Goal: Task Accomplishment & Management: Complete application form

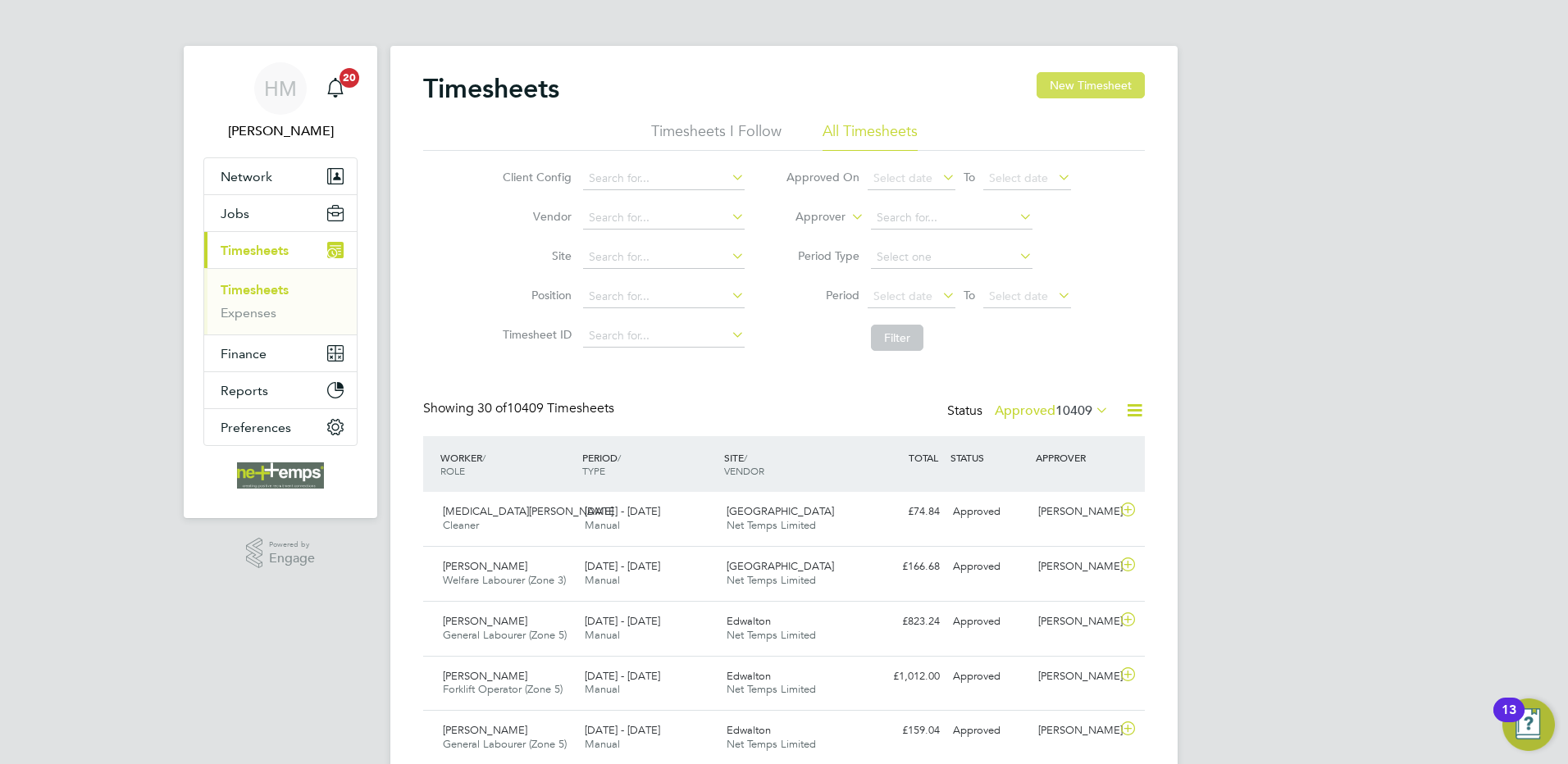
click at [1059, 75] on button "New Timesheet" at bounding box center [1090, 85] width 108 height 26
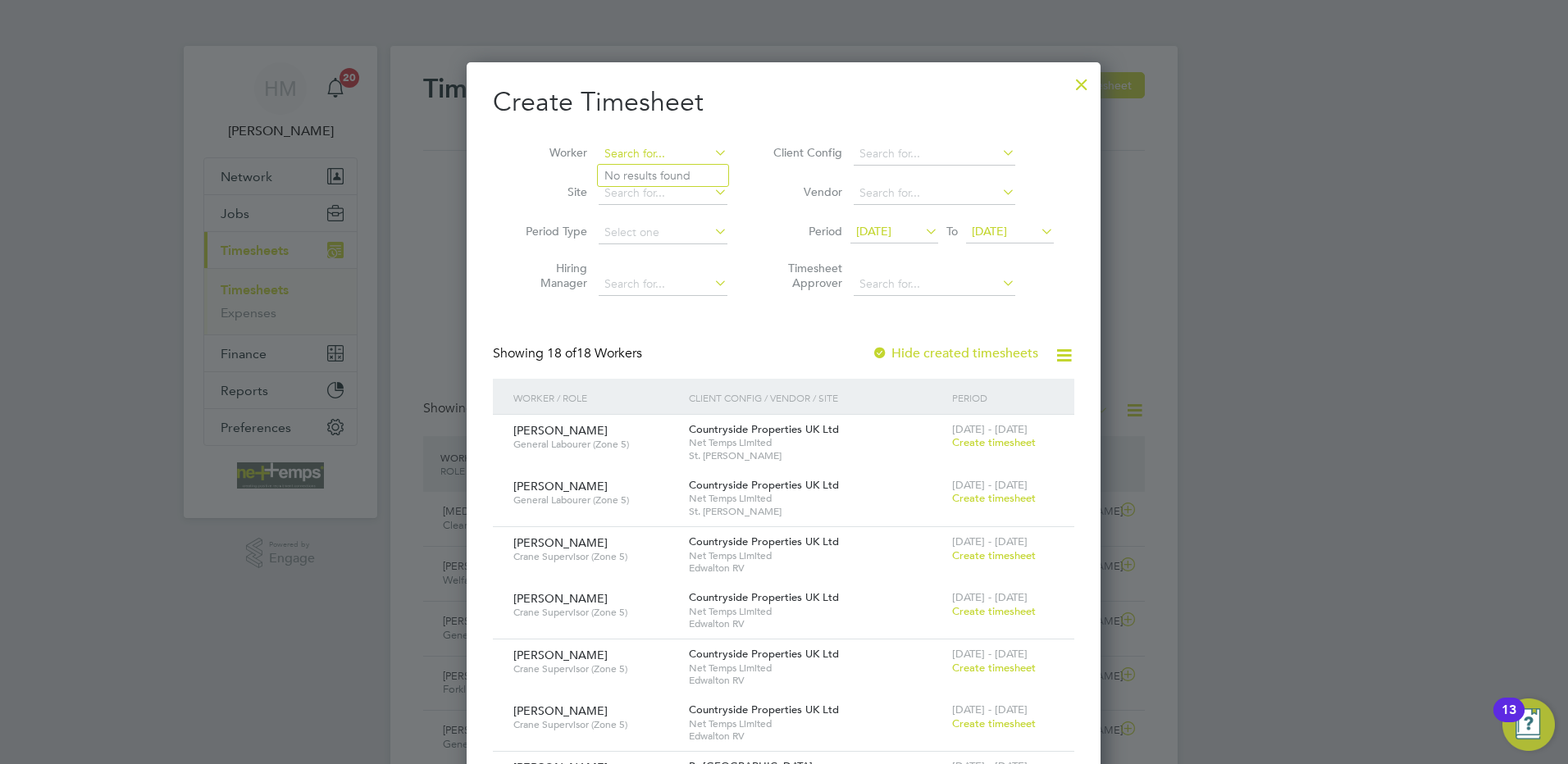
click at [672, 157] on input at bounding box center [663, 154] width 129 height 23
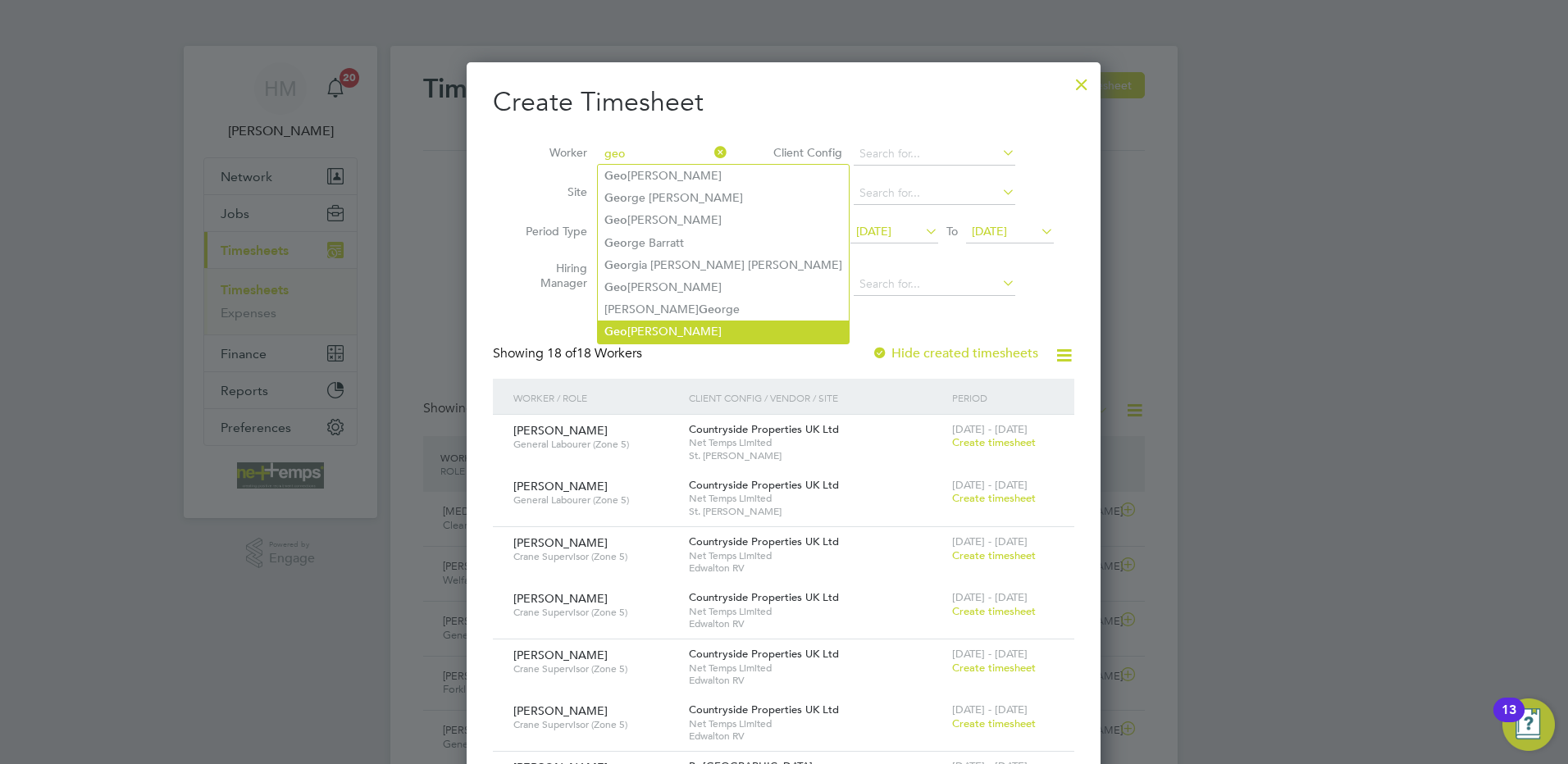
click at [686, 322] on li "Geo [PERSON_NAME]" at bounding box center [723, 331] width 251 height 22
type input "[PERSON_NAME]"
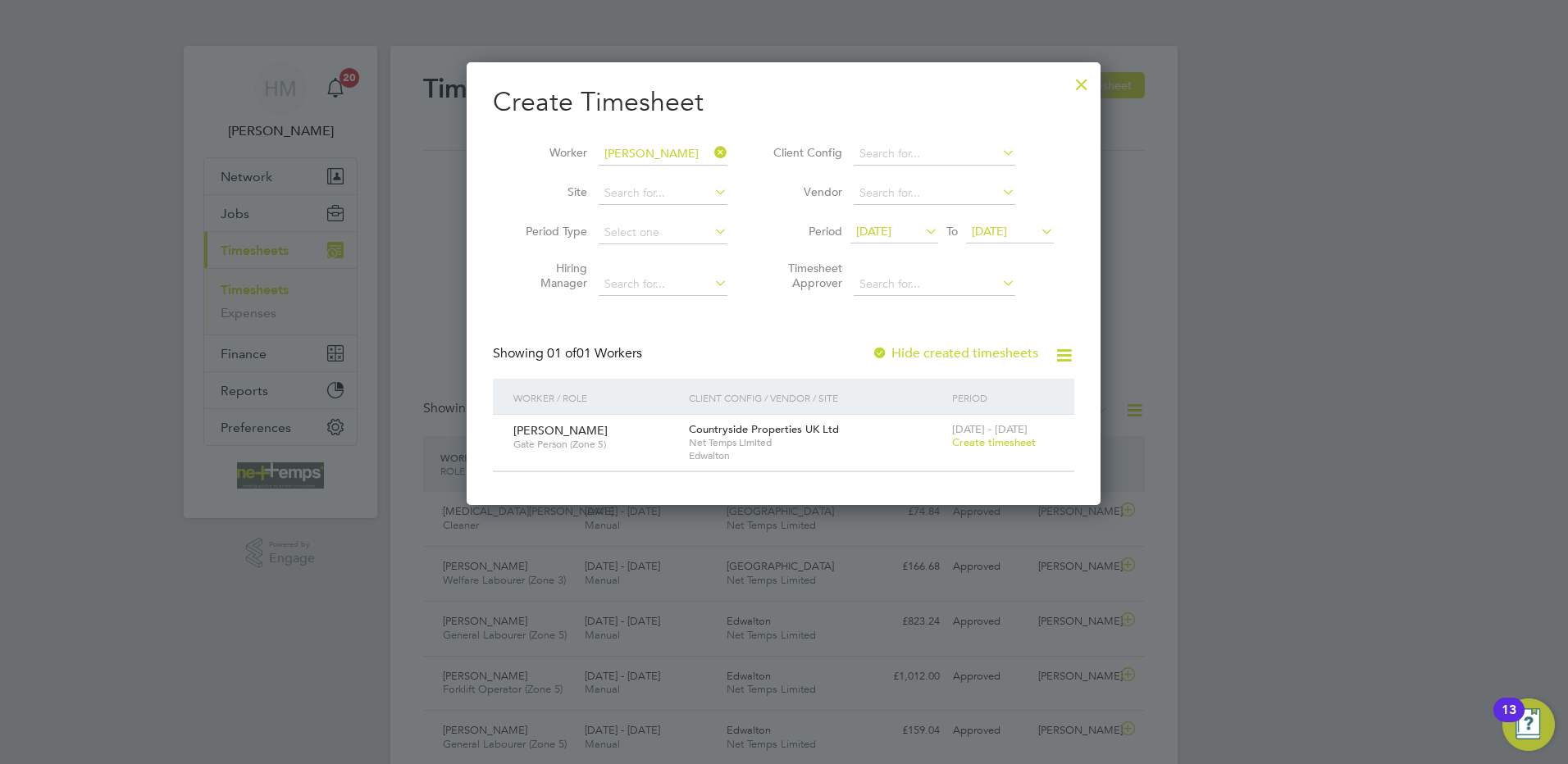
click at [1013, 442] on span "Create timesheet" at bounding box center [994, 442] width 84 height 14
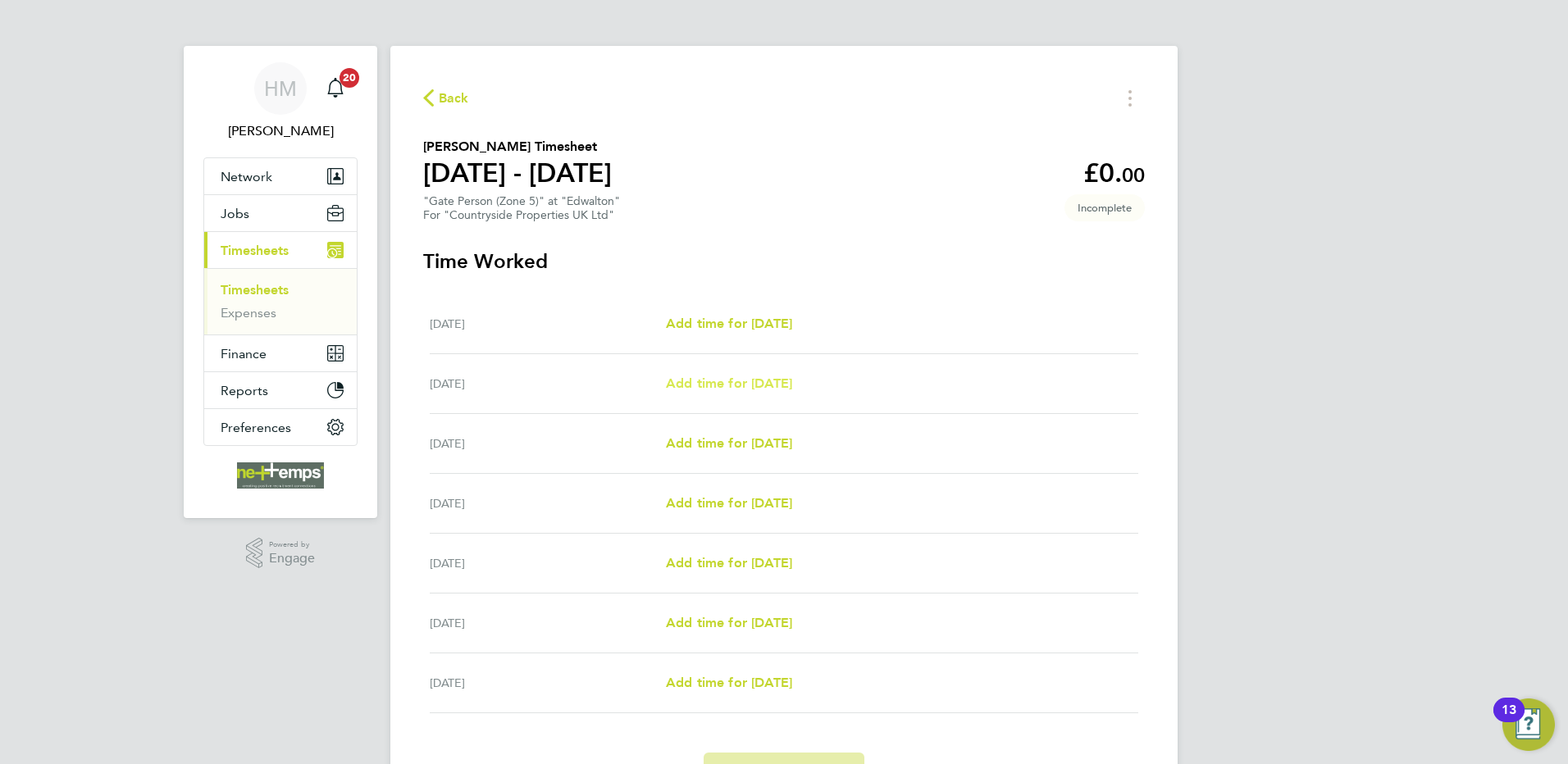
click at [687, 387] on span "Add time for [DATE]" at bounding box center [729, 383] width 127 height 16
select select "30"
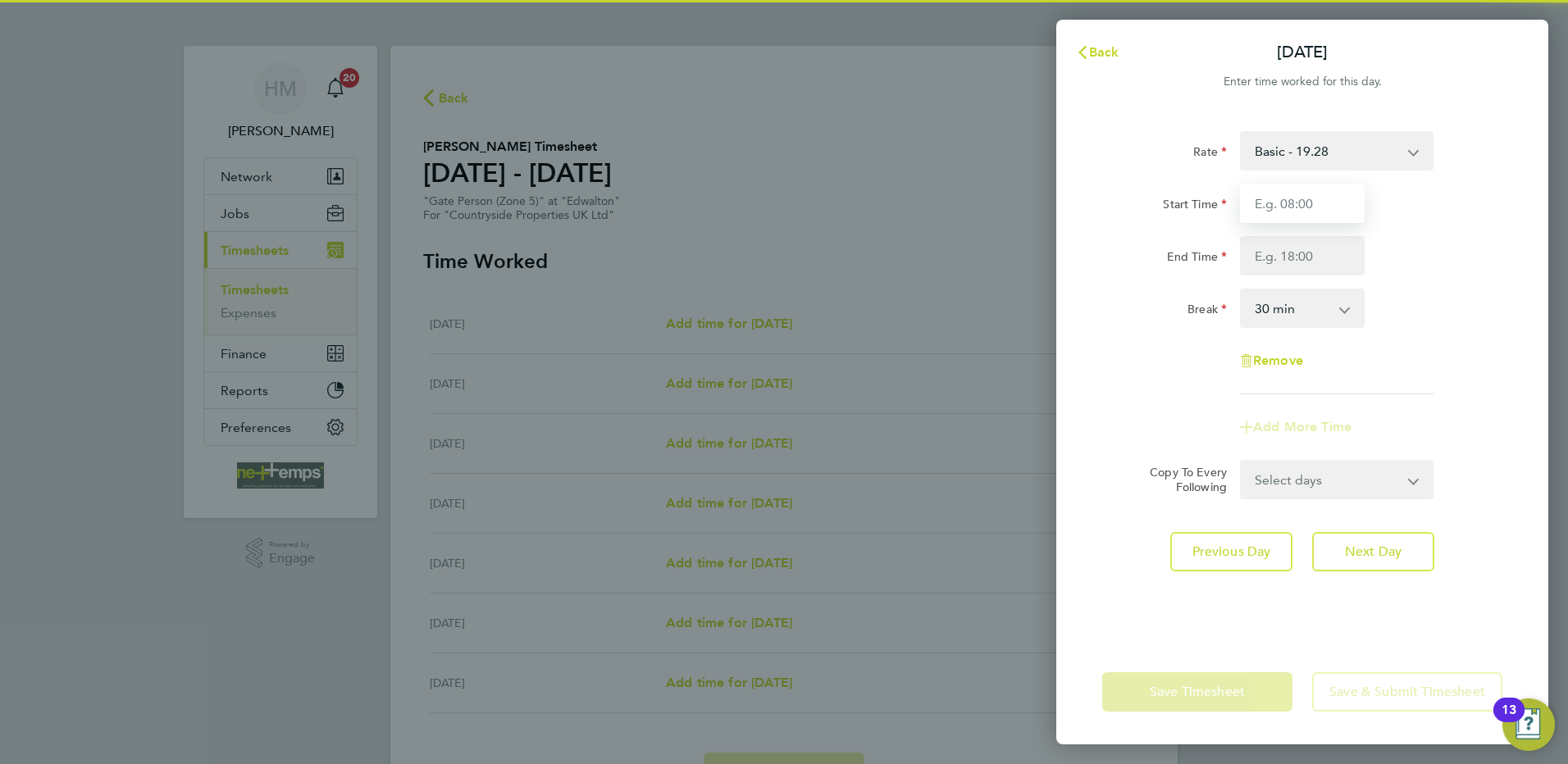
click at [1317, 219] on input "Start Time" at bounding box center [1303, 203] width 125 height 39
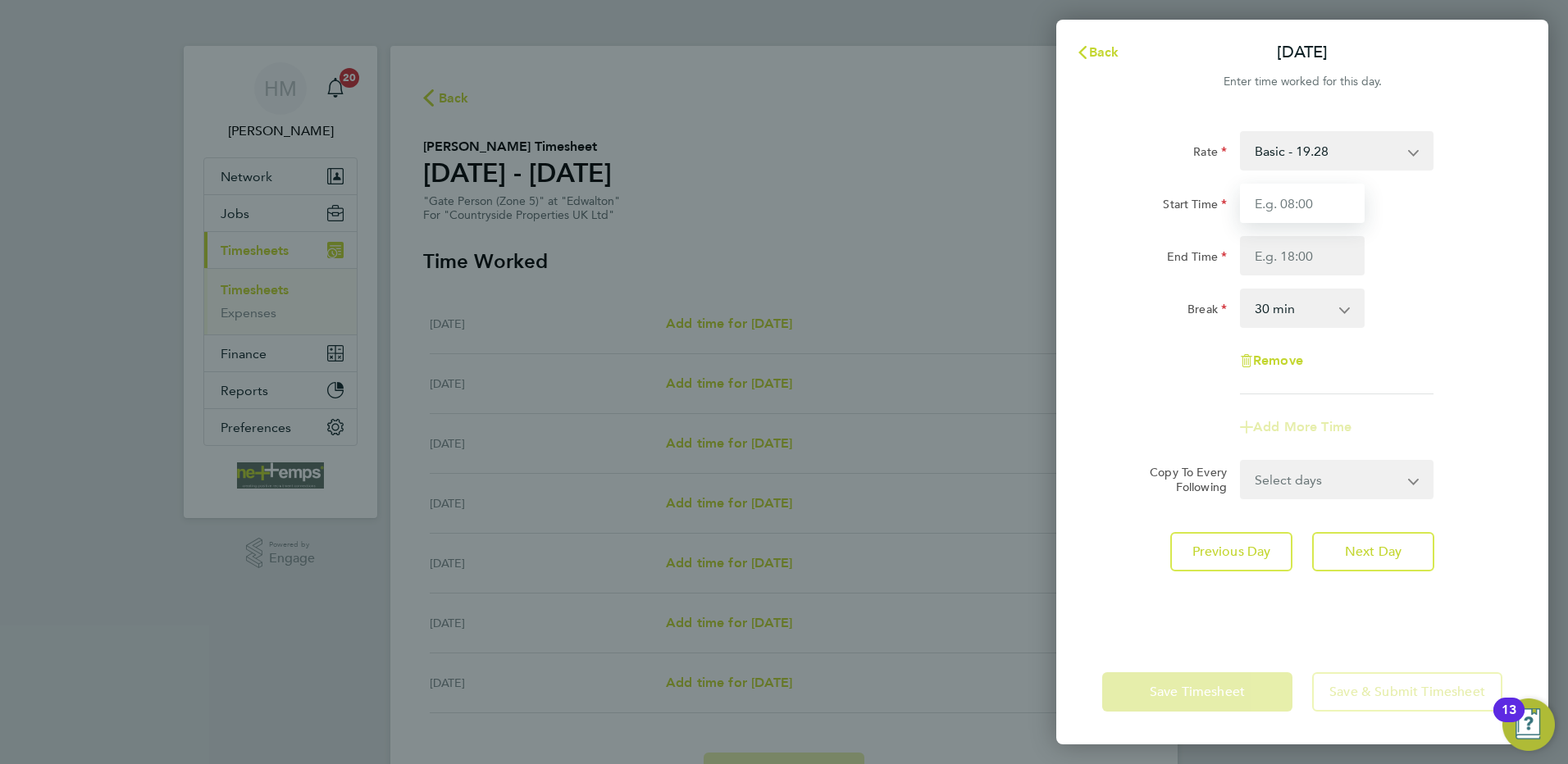
type input "07:30"
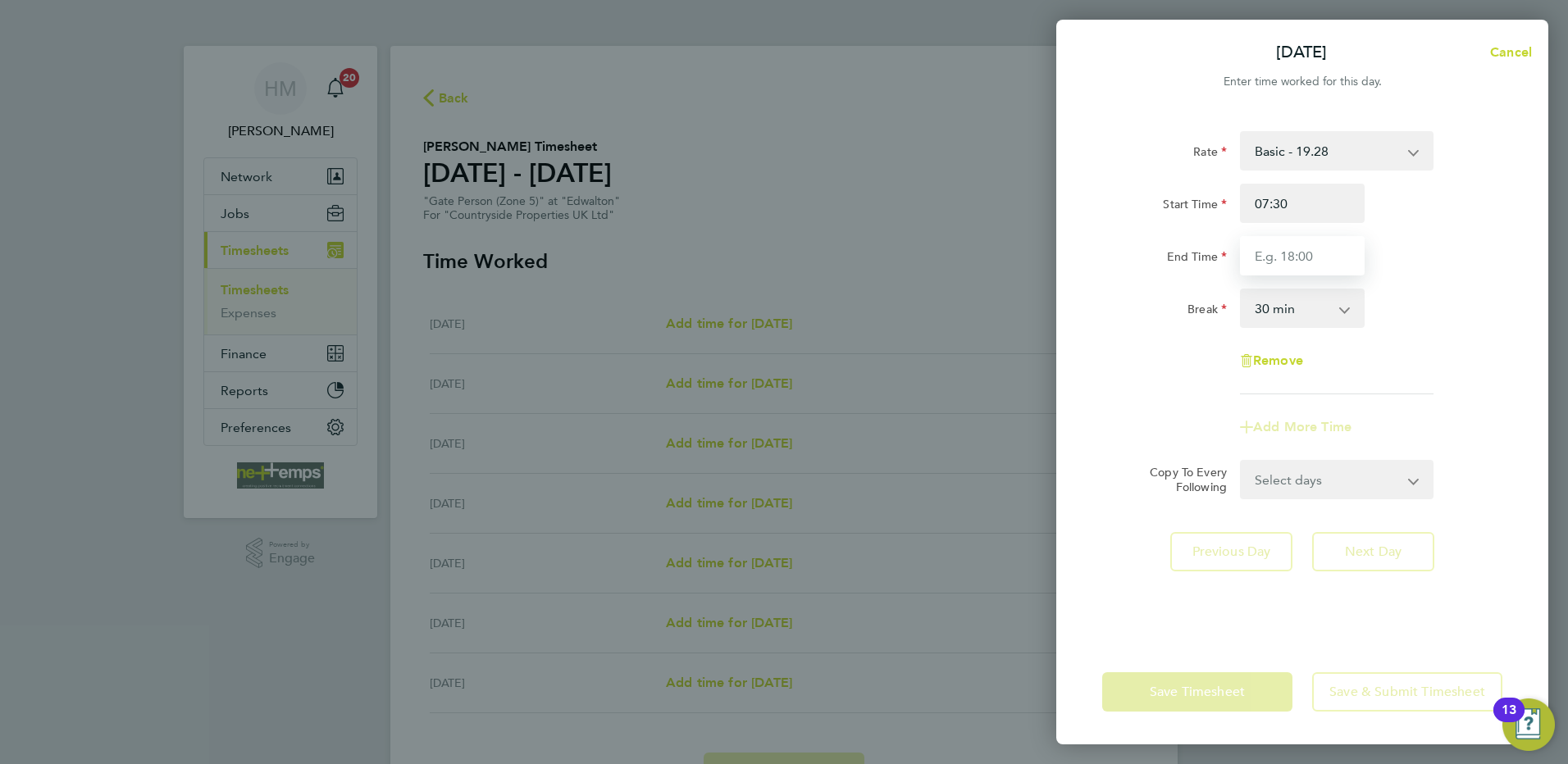
click at [1318, 255] on input "End Time" at bounding box center [1303, 255] width 125 height 39
type input "16:30"
click at [1347, 486] on select "Select days Day Weekday (Mon-Fri) Weekend (Sat-Sun) [DATE] [DATE] [DATE] [DATE]…" at bounding box center [1327, 479] width 173 height 36
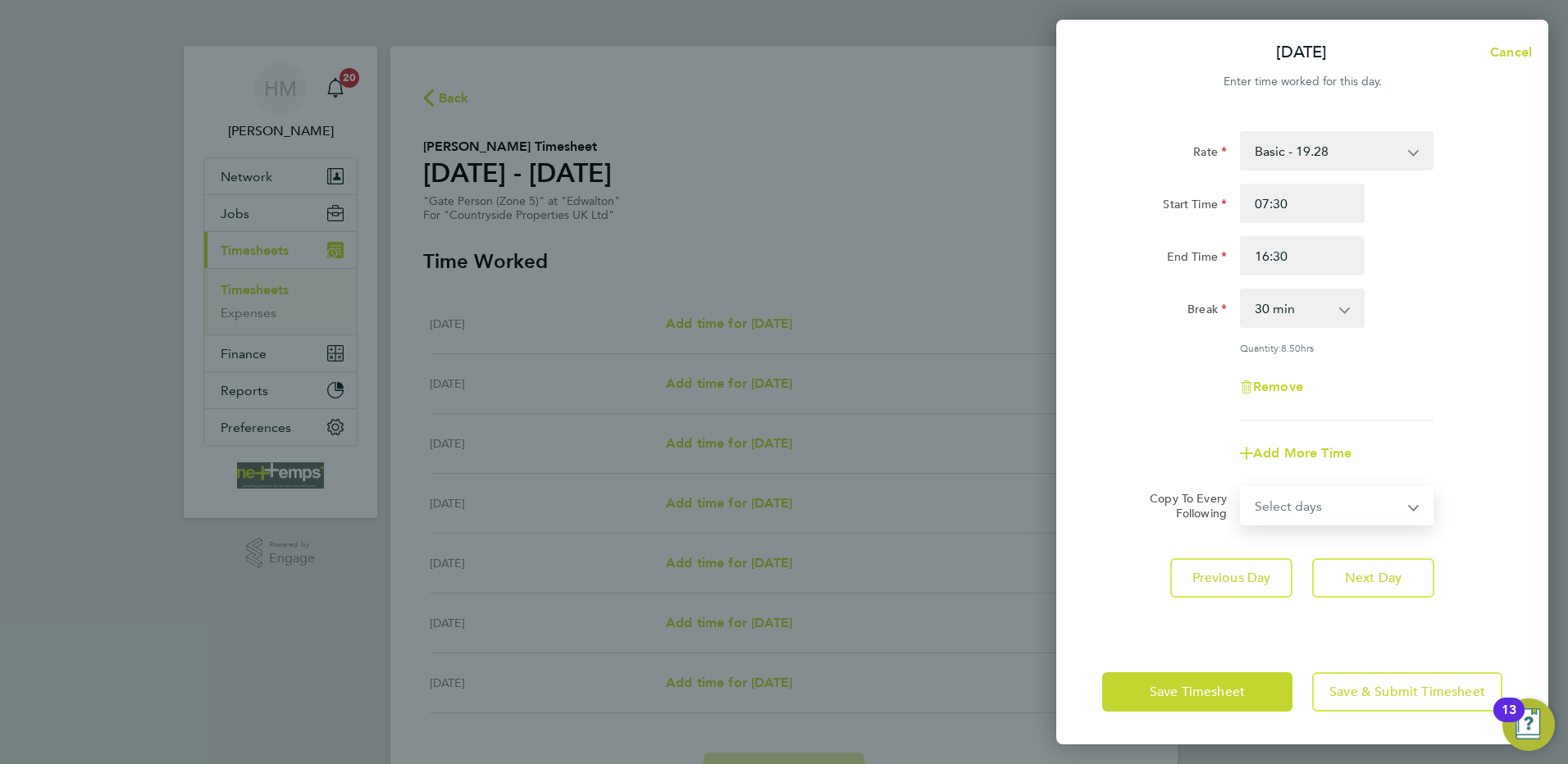
select select "WEEKDAY"
click at [1241, 487] on select "Select days Day Weekday (Mon-Fri) Weekend (Sat-Sun) [DATE] [DATE] [DATE] [DATE]…" at bounding box center [1327, 505] width 173 height 36
select select "[DATE]"
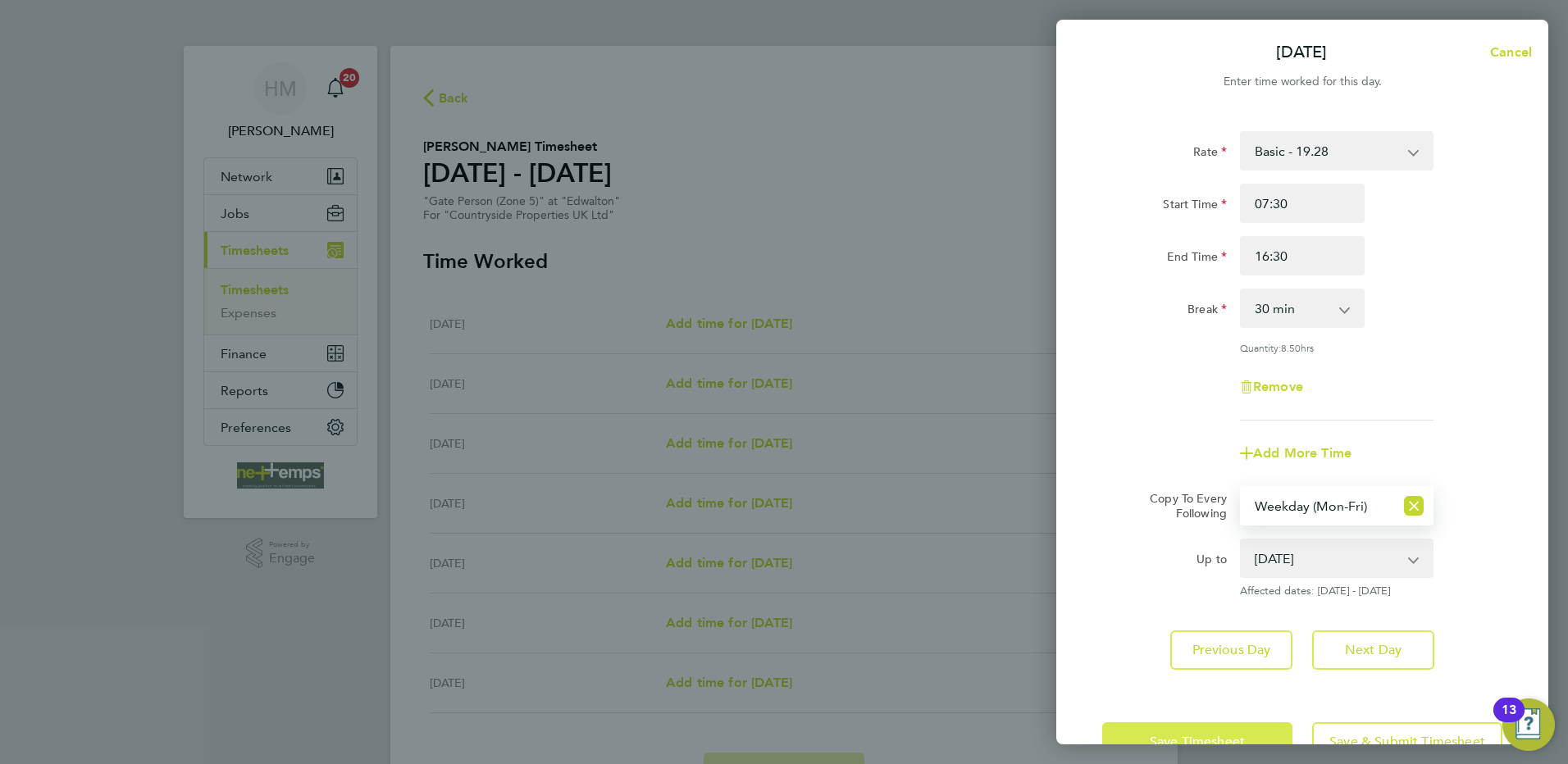
click at [1224, 728] on button "Save Timesheet" at bounding box center [1196, 742] width 190 height 39
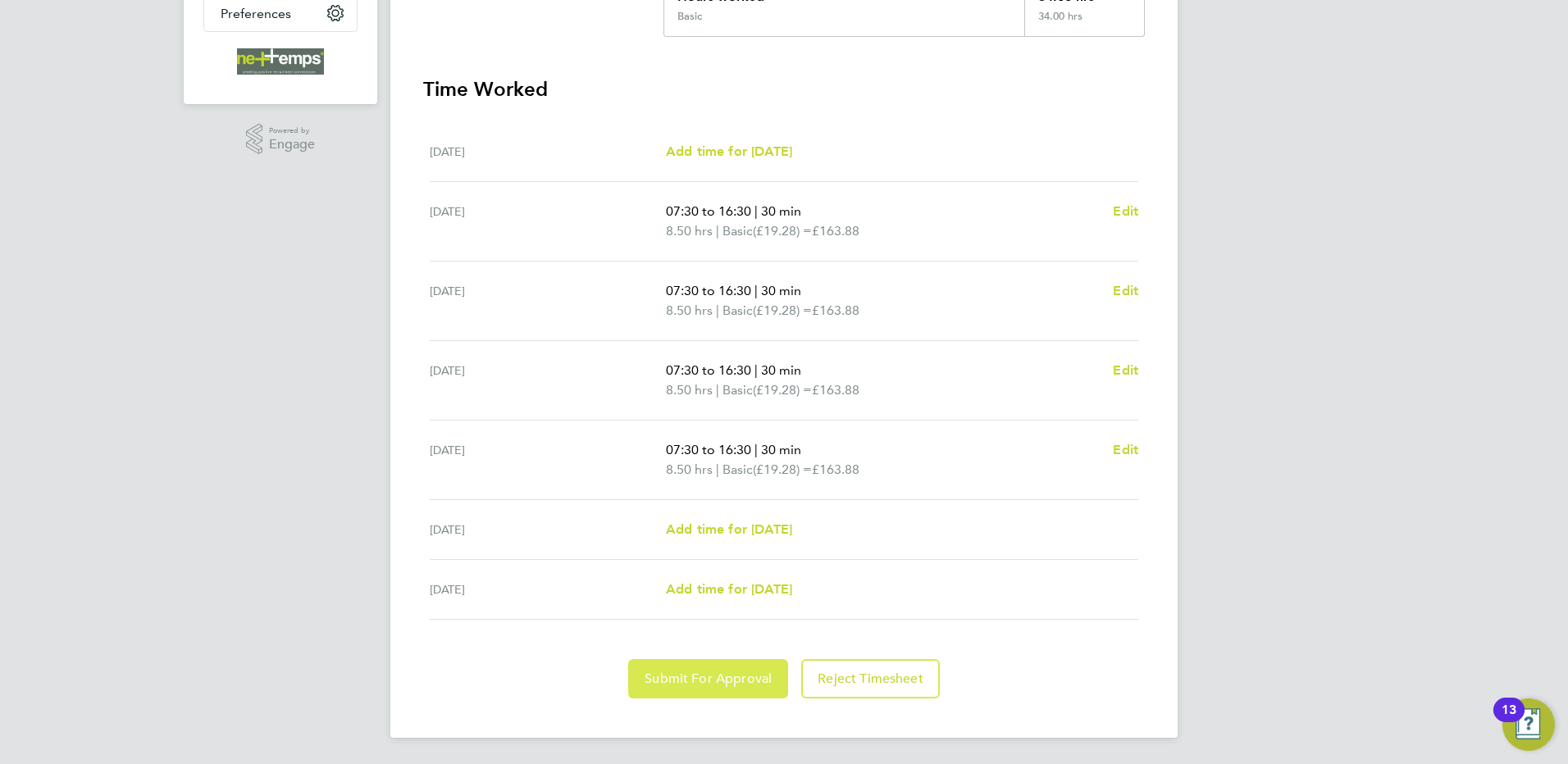
click at [699, 680] on span "Submit For Approval" at bounding box center [708, 678] width 127 height 17
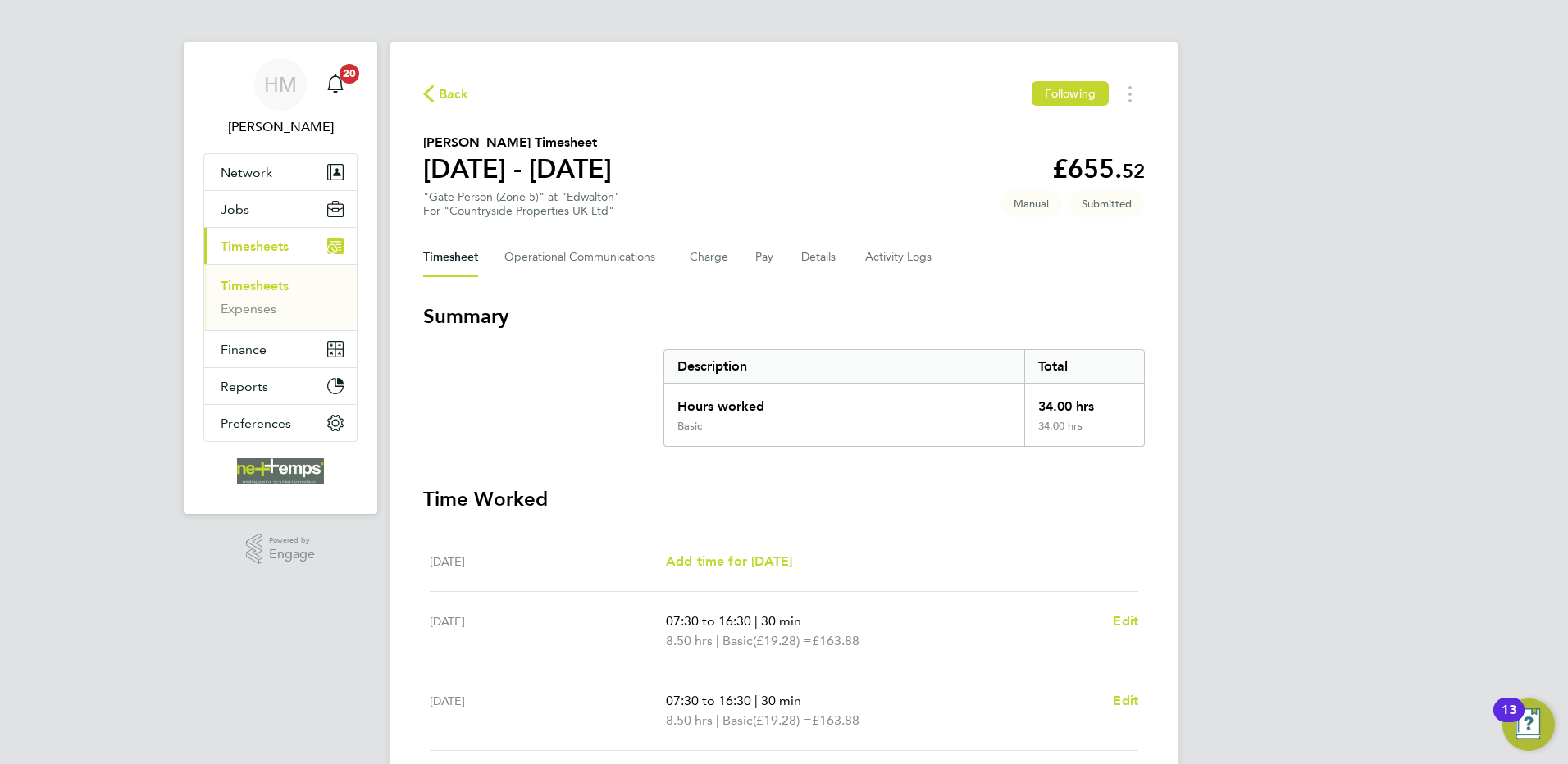
click at [794, 255] on div "Timesheet Operational Communications Charge Pay Details Activity Logs" at bounding box center [784, 257] width 722 height 39
drag, startPoint x: 814, startPoint y: 263, endPoint x: 864, endPoint y: 302, distance: 63.4
click at [818, 260] on button "Details" at bounding box center [820, 257] width 38 height 39
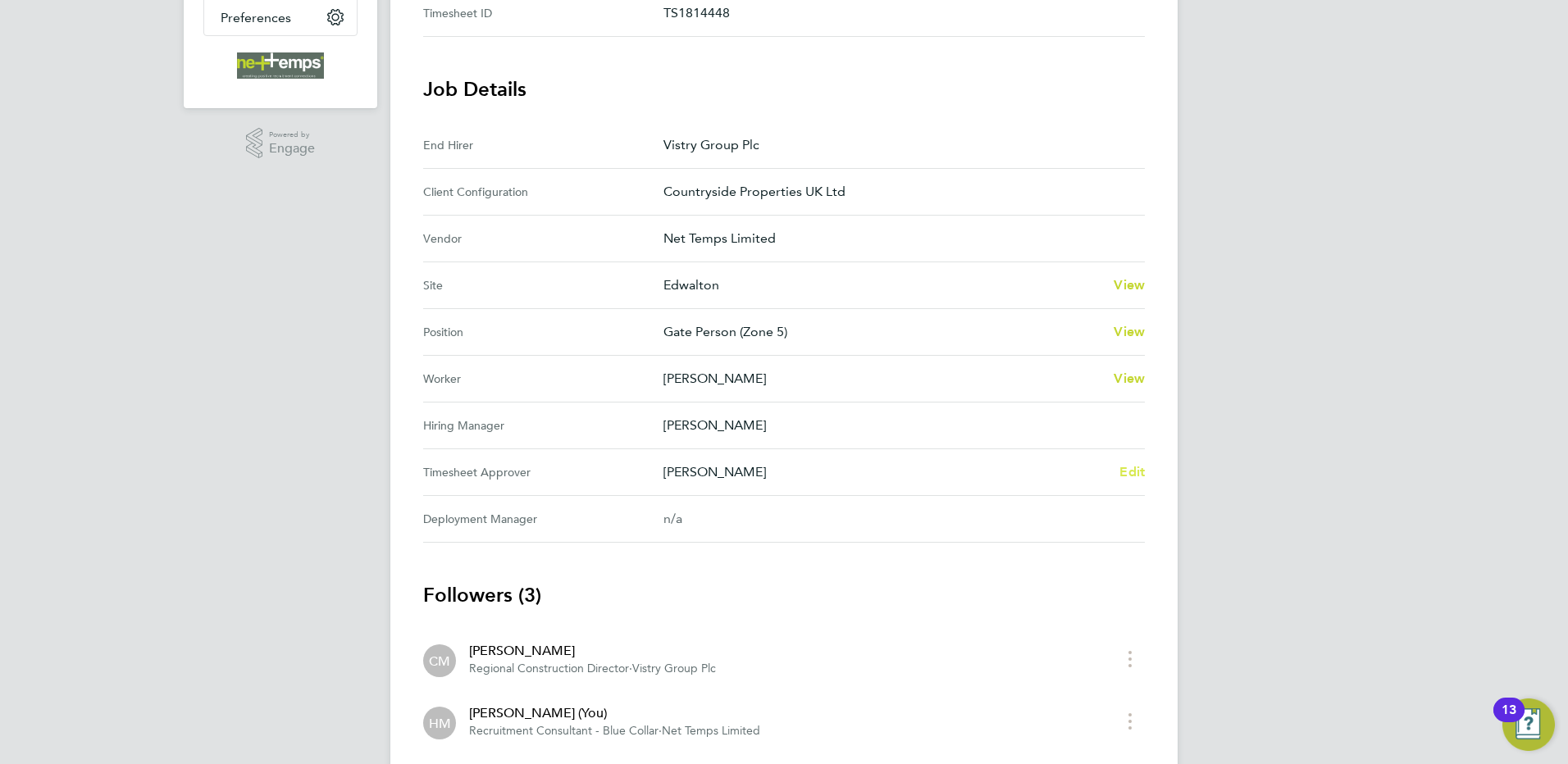
click at [1122, 467] on span "Edit" at bounding box center [1132, 472] width 25 height 16
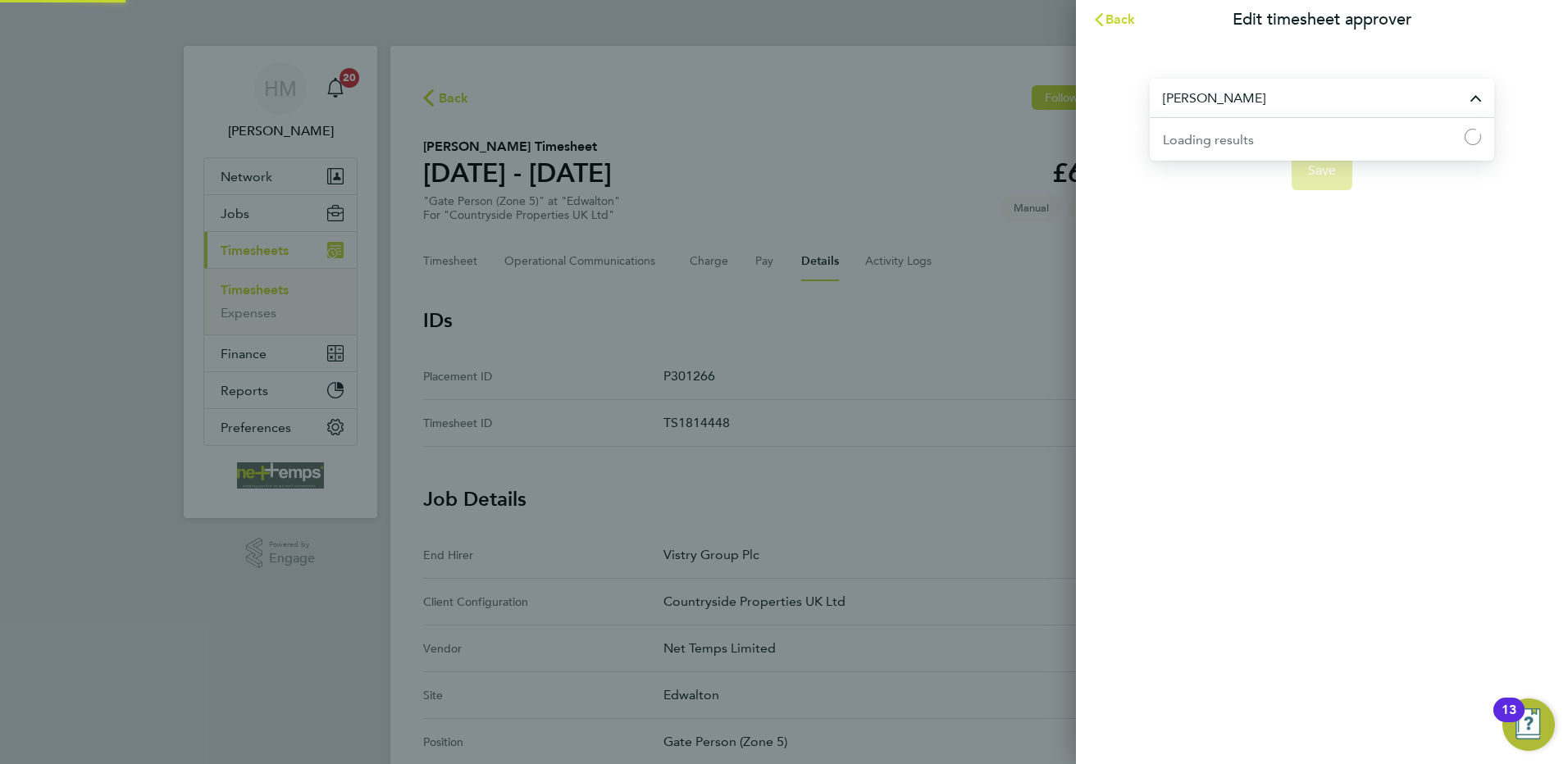
click at [1282, 100] on input "[PERSON_NAME]" at bounding box center [1321, 98] width 344 height 39
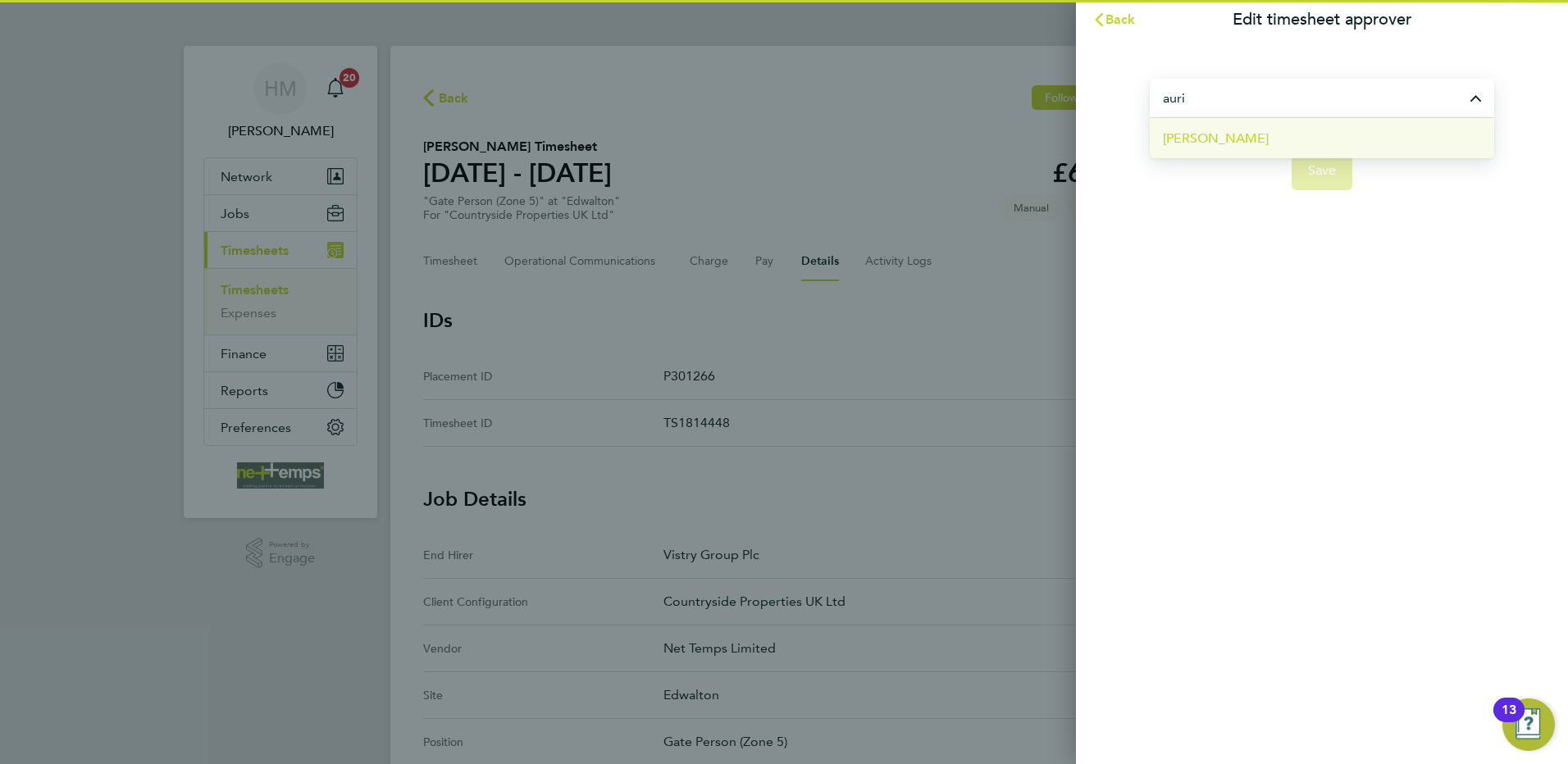
click at [1229, 138] on li "[PERSON_NAME]" at bounding box center [1321, 137] width 344 height 40
type input "[PERSON_NAME]"
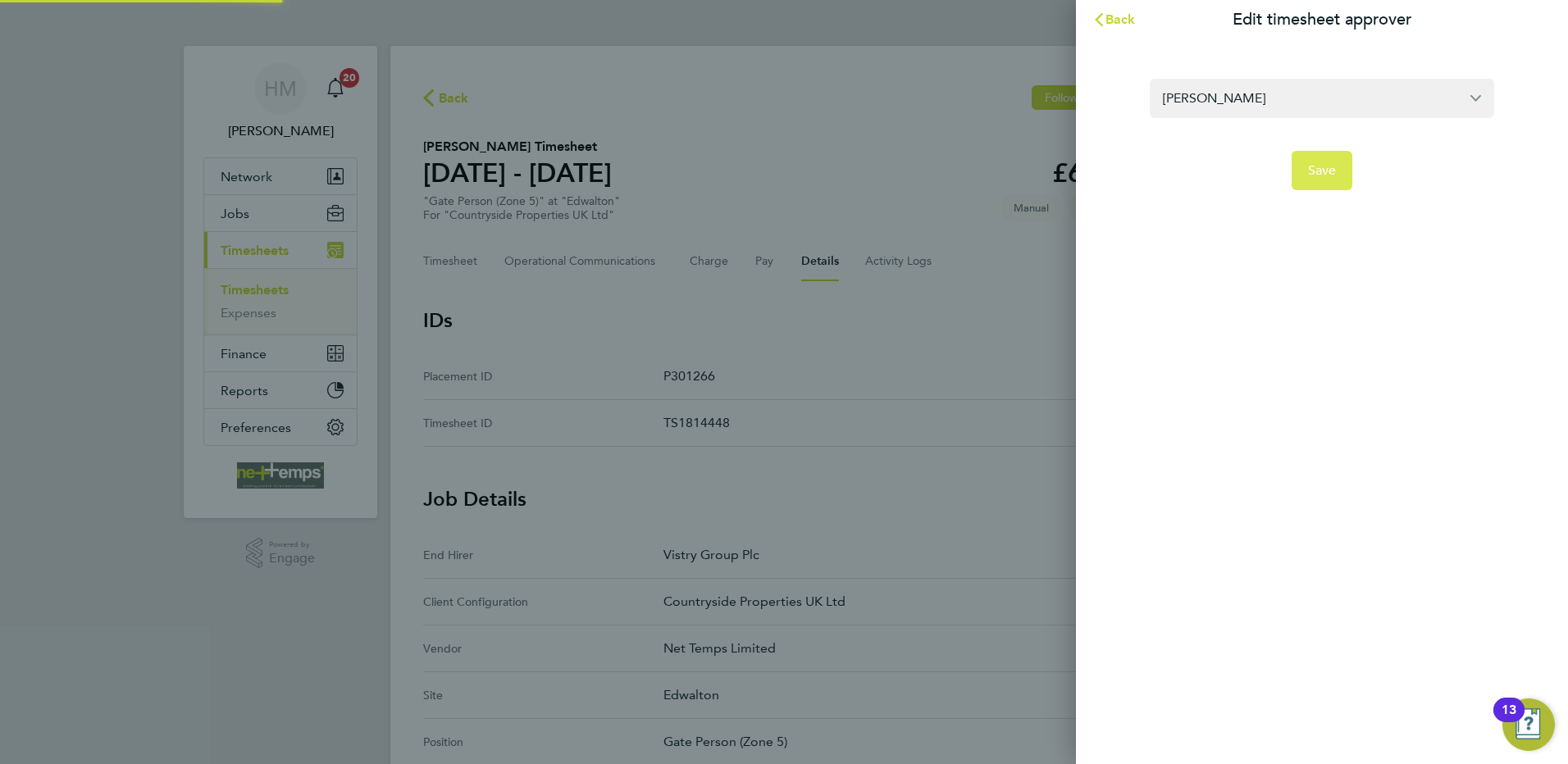
click at [1334, 162] on button "Save" at bounding box center [1322, 171] width 61 height 39
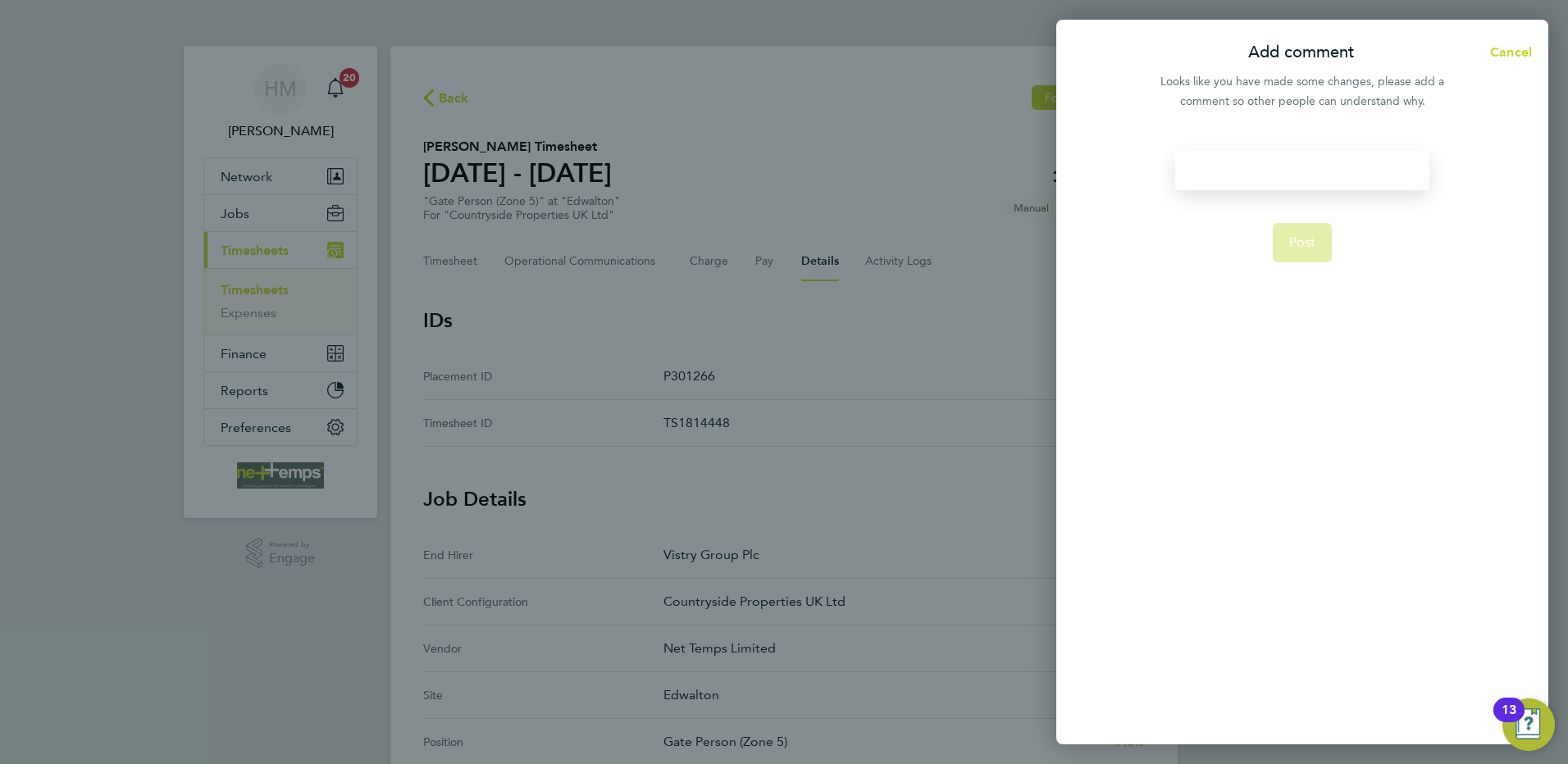
click at [1307, 161] on div at bounding box center [1302, 171] width 254 height 39
click at [1303, 172] on div at bounding box center [1302, 171] width 254 height 39
click at [1287, 244] on button "Post" at bounding box center [1302, 243] width 59 height 39
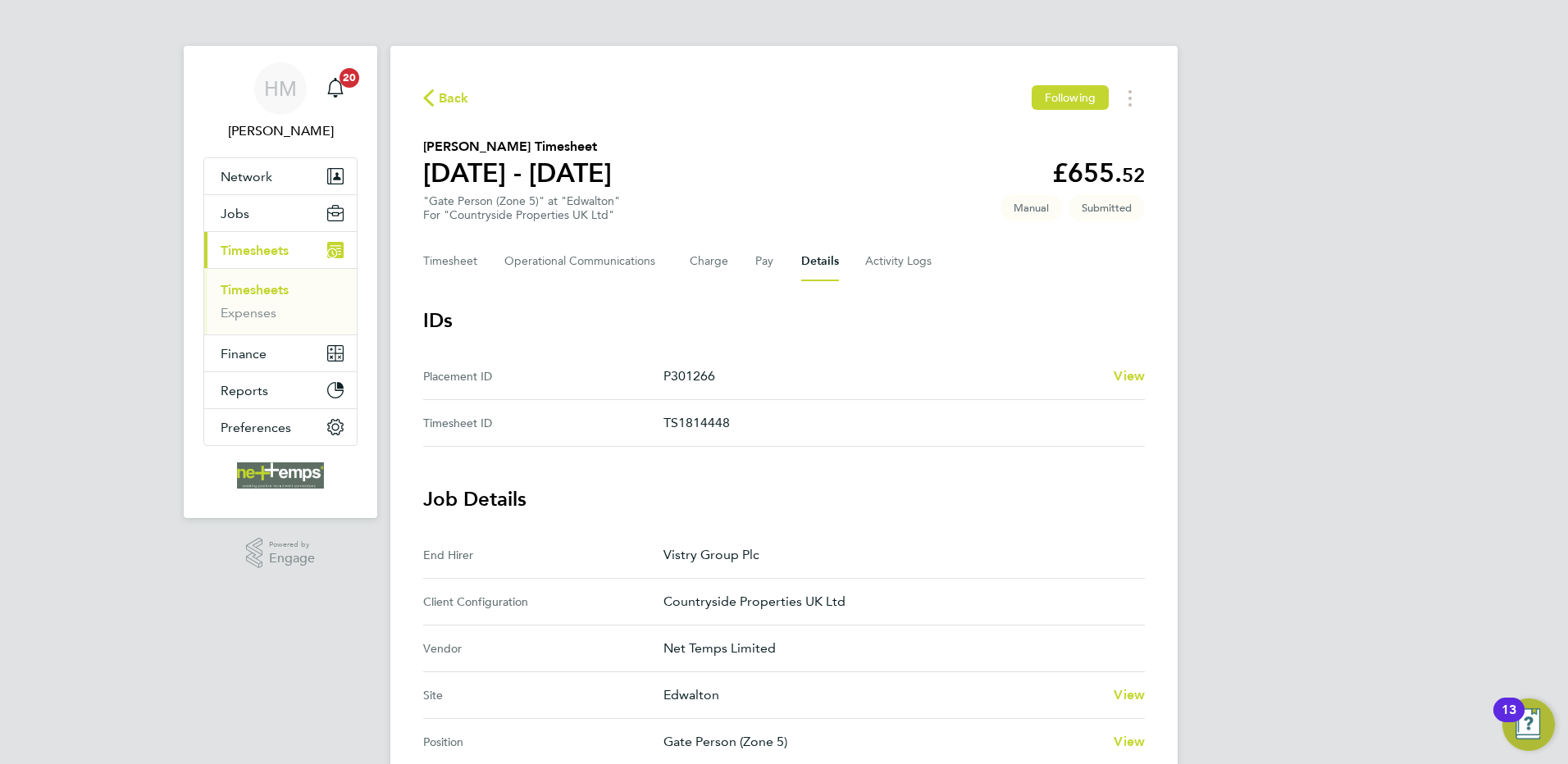
click at [448, 92] on span "Back" at bounding box center [453, 98] width 30 height 19
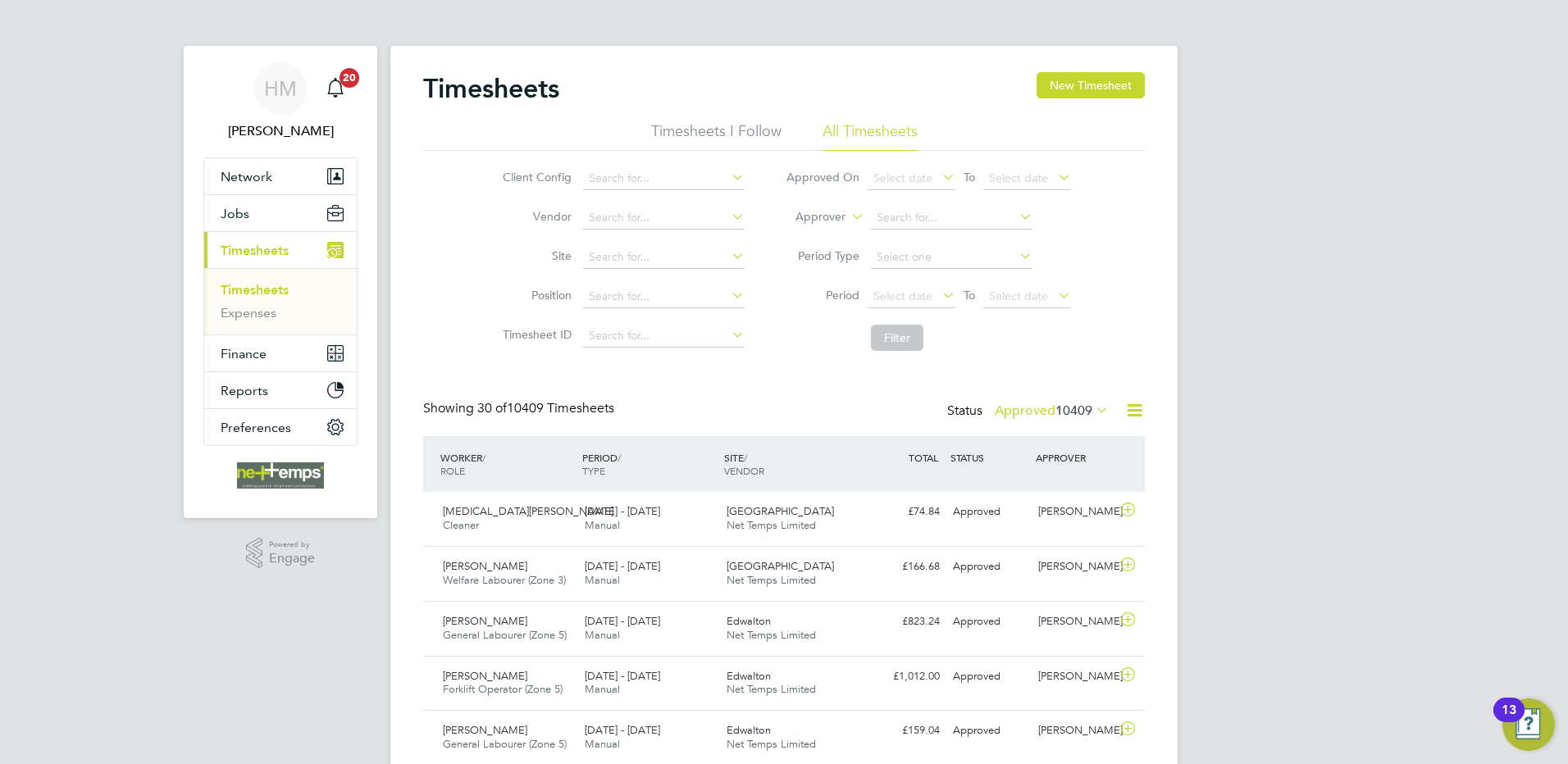
click at [275, 294] on link "Timesheets" at bounding box center [255, 289] width 68 height 16
click at [1138, 407] on icon at bounding box center [1134, 409] width 20 height 20
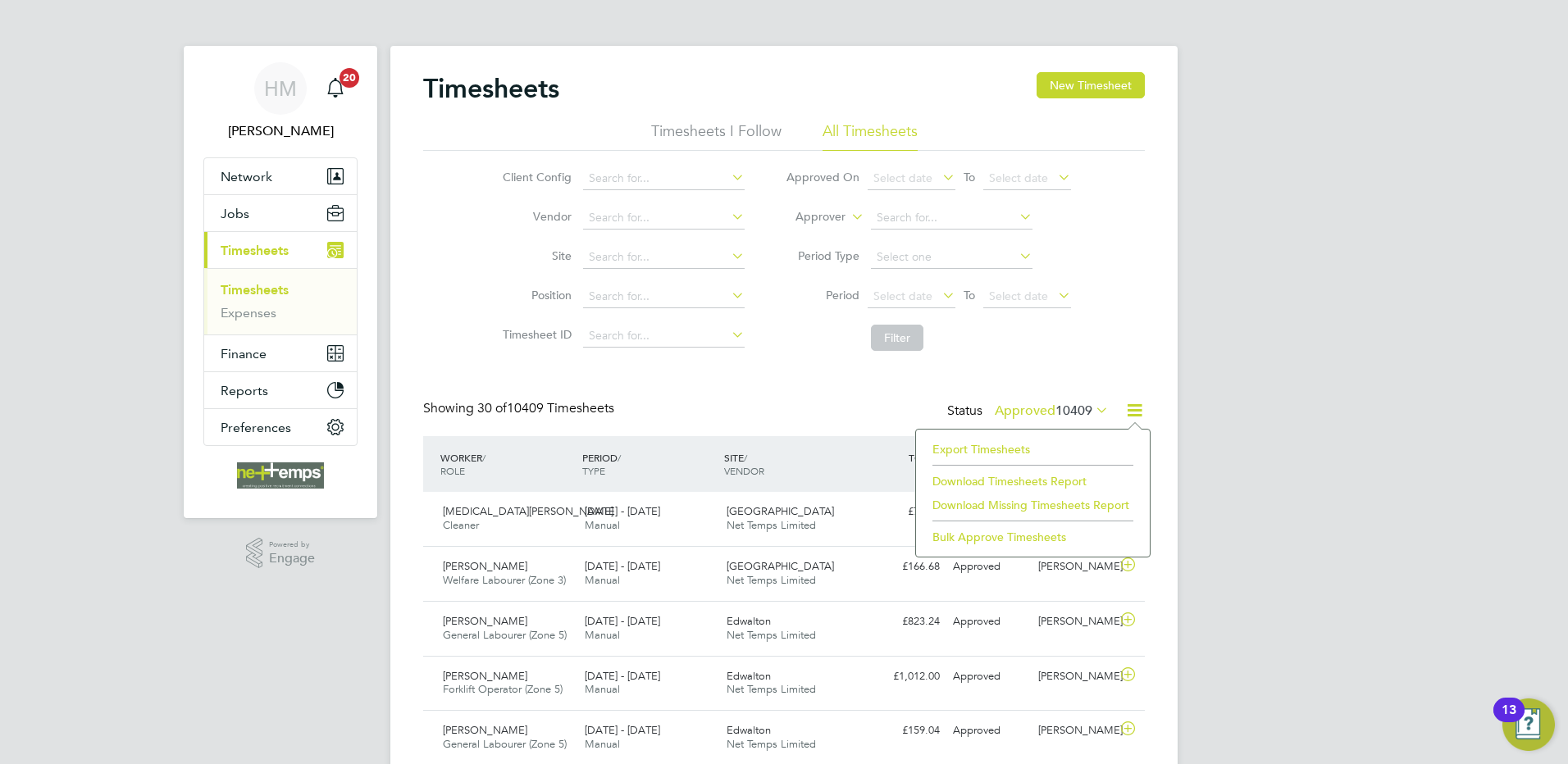
click at [996, 441] on li "Export Timesheets" at bounding box center [1033, 449] width 217 height 23
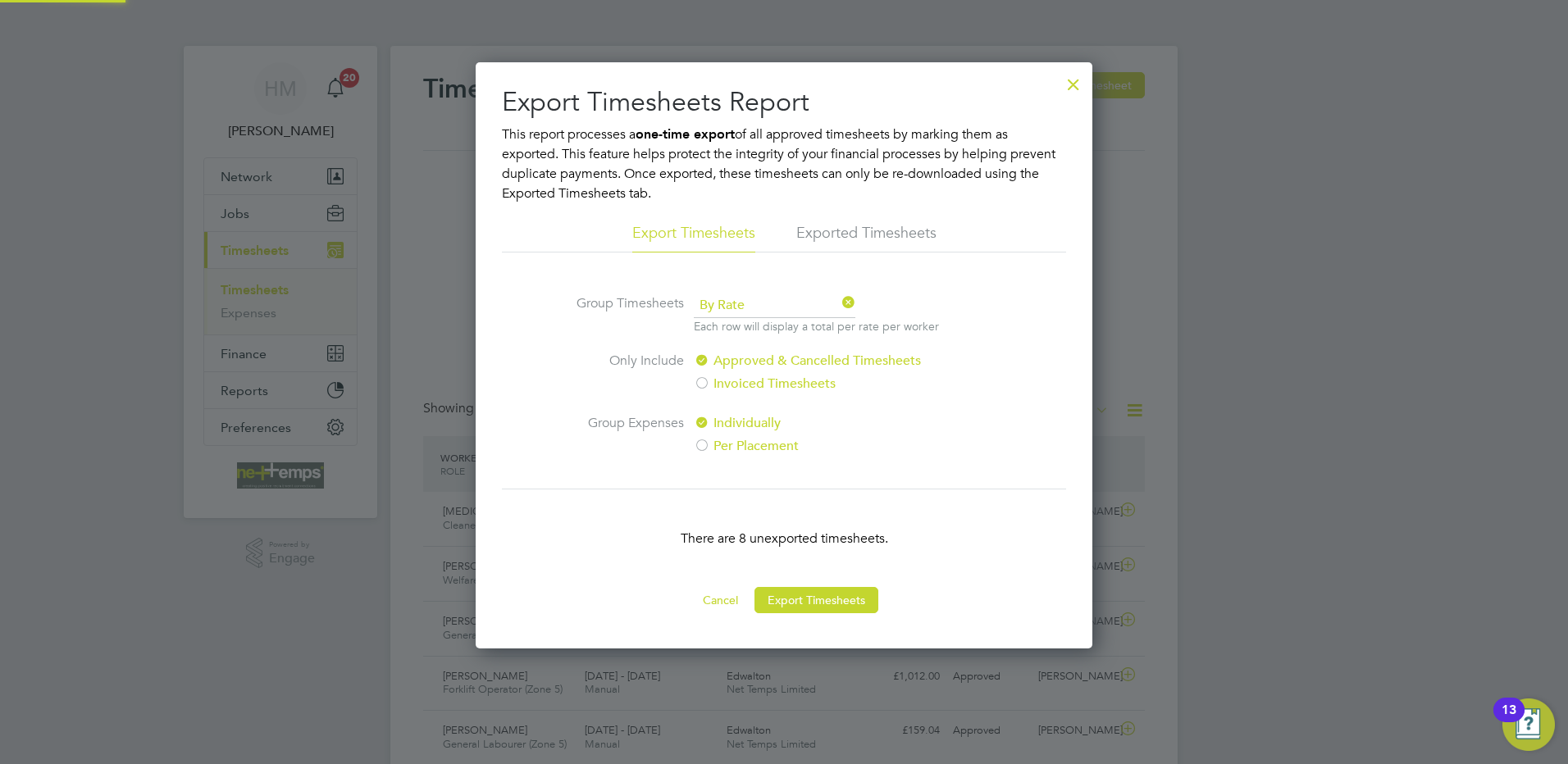
scroll to position [8, 8]
click at [834, 600] on button "Export Timesheets" at bounding box center [816, 599] width 124 height 26
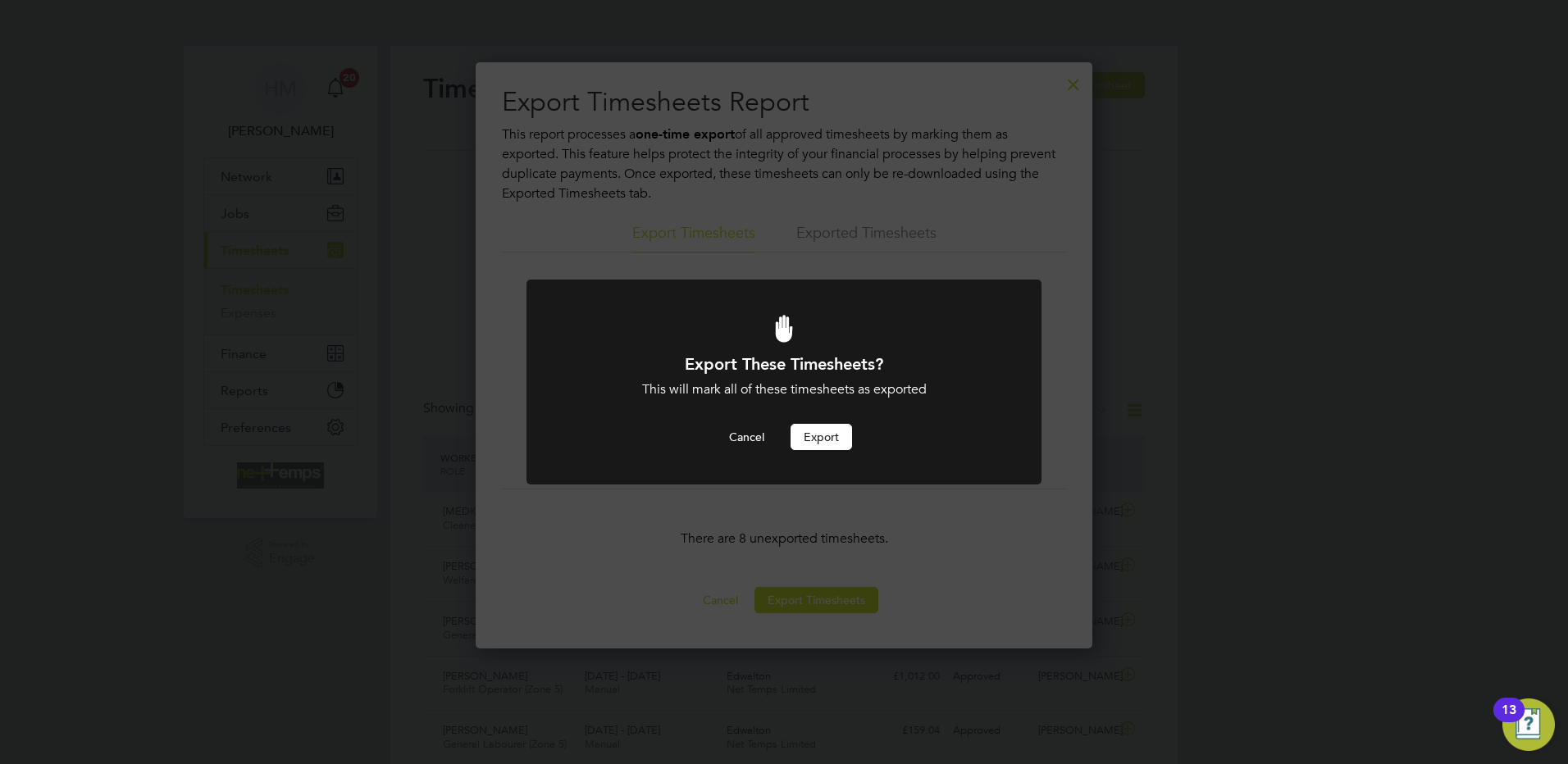
click at [825, 439] on button "Export" at bounding box center [821, 437] width 61 height 26
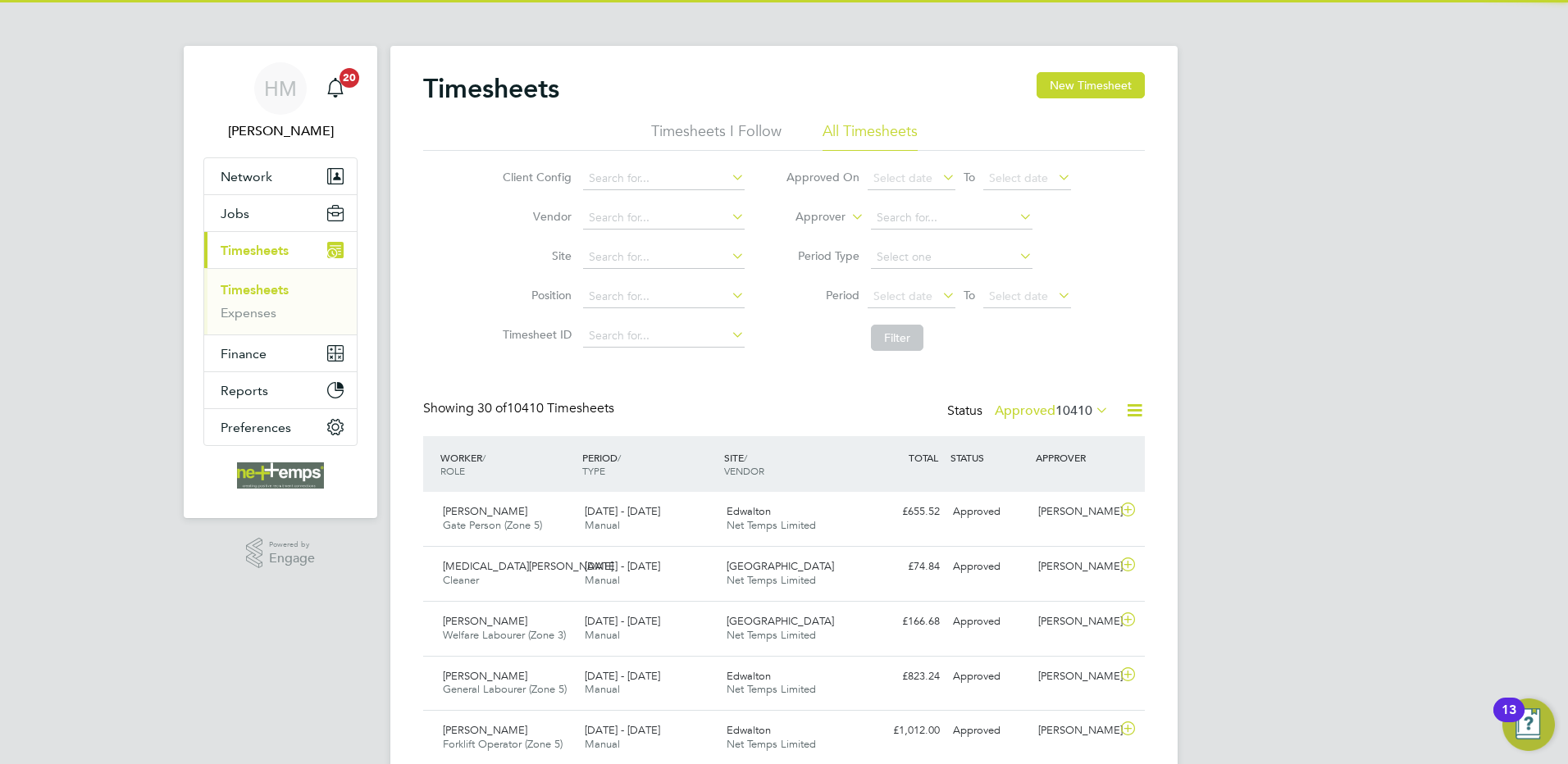
scroll to position [42, 142]
